Goal: Information Seeking & Learning: Learn about a topic

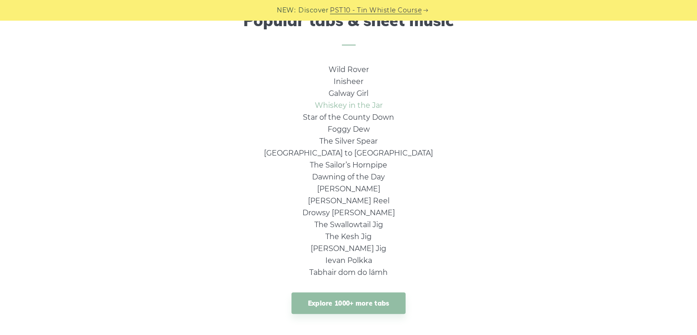
scroll to position [642, 0]
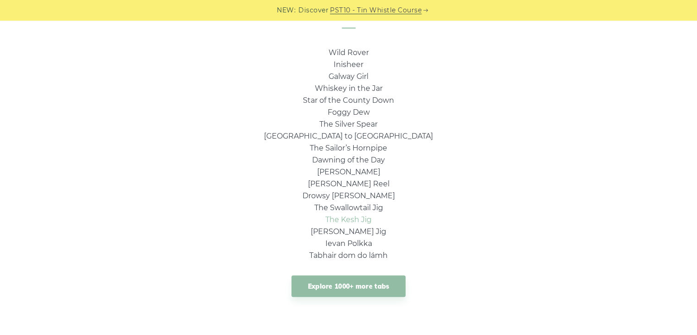
click at [362, 221] on link "The Kesh Jig" at bounding box center [348, 219] width 46 height 9
click at [365, 286] on link "Explore 1000+ more tabs" at bounding box center [348, 286] width 115 height 22
click at [365, 198] on link "Drowsy [PERSON_NAME]" at bounding box center [348, 195] width 93 height 9
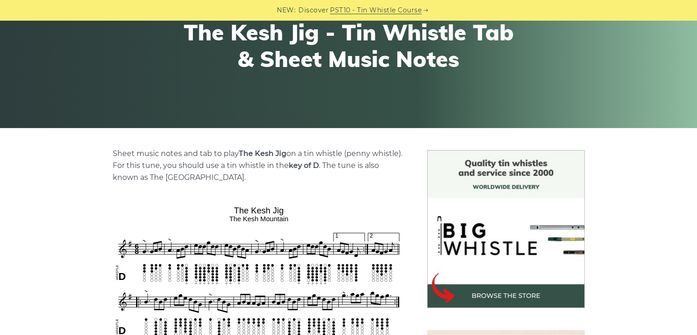
scroll to position [229, 0]
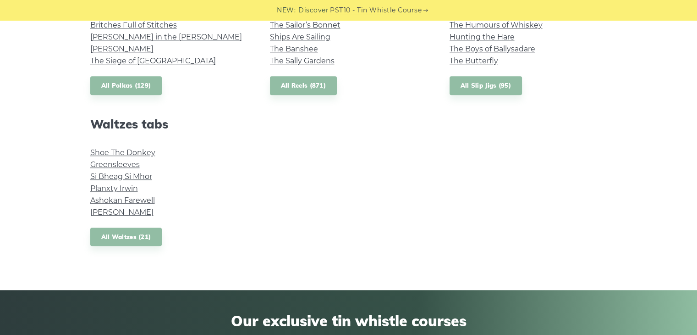
scroll to position [733, 0]
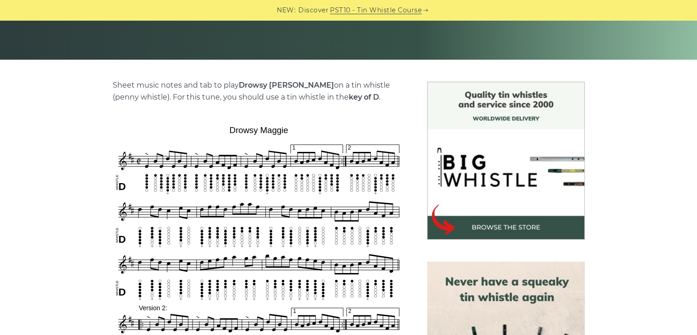
scroll to position [183, 0]
